Goal: Task Accomplishment & Management: Manage account settings

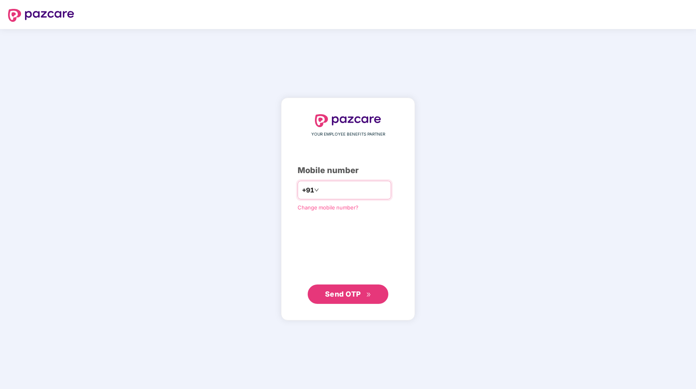
click at [339, 190] on input "number" at bounding box center [354, 190] width 66 height 13
type input "**********"
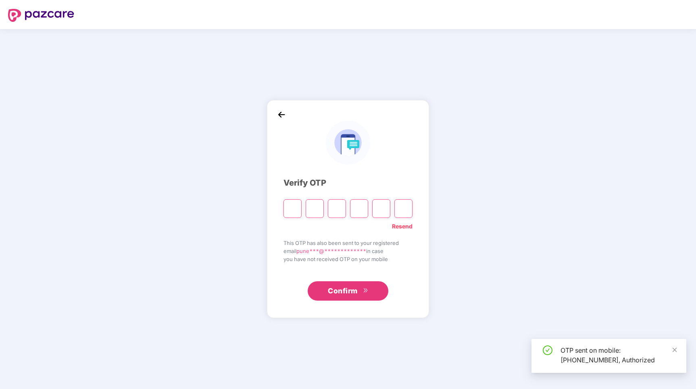
click at [291, 209] on input "Please enter verification code. Digit 1" at bounding box center [293, 208] width 18 height 19
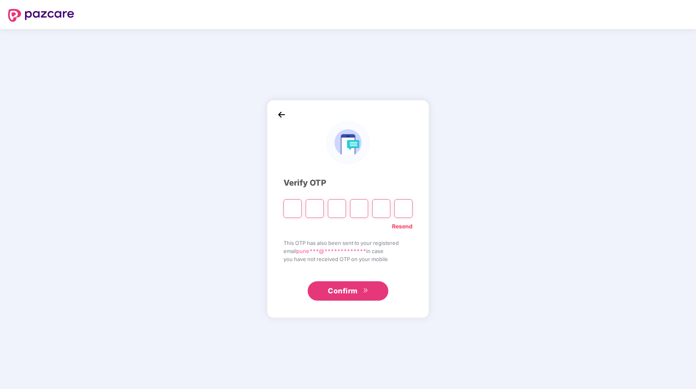
paste input "*"
type input "*"
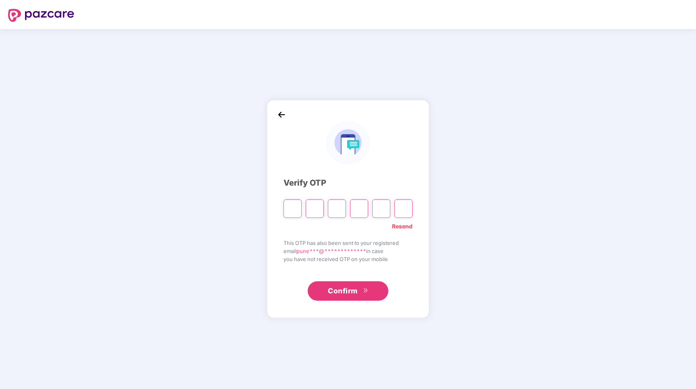
type input "*"
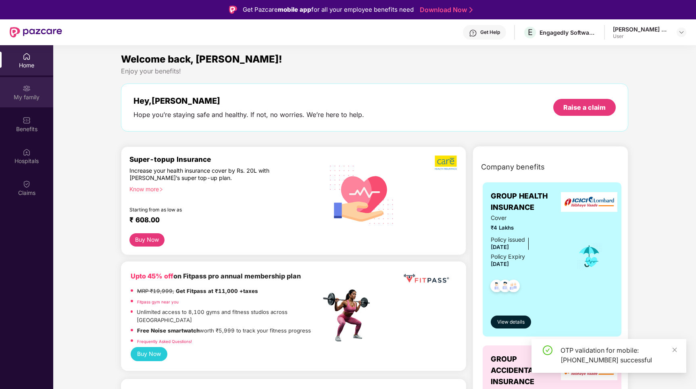
click at [29, 90] on img at bounding box center [27, 88] width 8 height 8
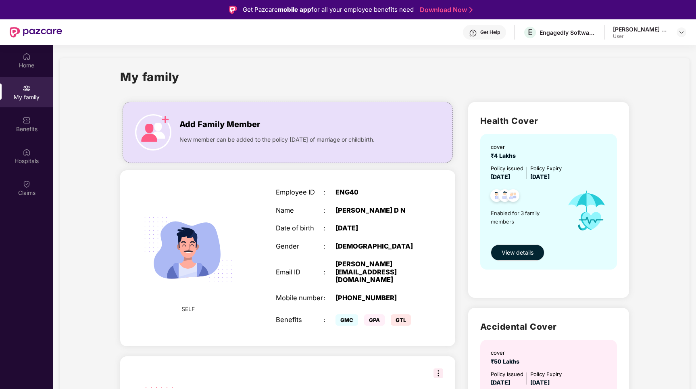
click at [665, 35] on div "User" at bounding box center [641, 36] width 56 height 6
click at [660, 28] on div "[PERSON_NAME] D N" at bounding box center [641, 29] width 56 height 8
click at [683, 33] on img at bounding box center [682, 32] width 6 height 6
click at [630, 54] on div "Logout" at bounding box center [643, 52] width 105 height 16
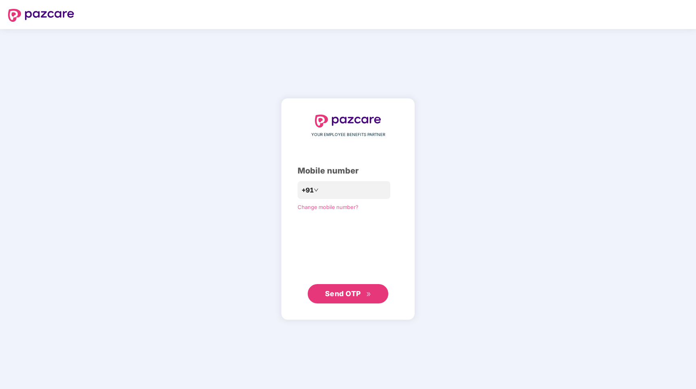
click at [656, 77] on div "YOUR EMPLOYEE BENEFITS PARTNER Mobile number +91 Change mobile number? Send OTP" at bounding box center [348, 209] width 696 height 360
